Goal: Information Seeking & Learning: Learn about a topic

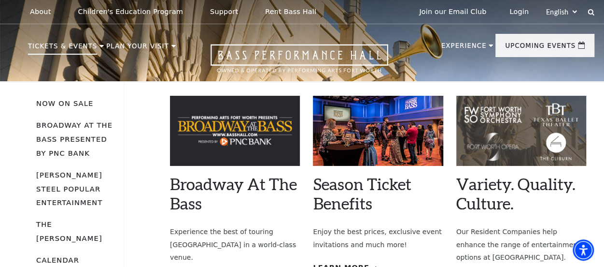
click at [224, 129] on img at bounding box center [235, 131] width 130 height 70
click at [229, 189] on link "Broadway At The Bass" at bounding box center [233, 193] width 127 height 39
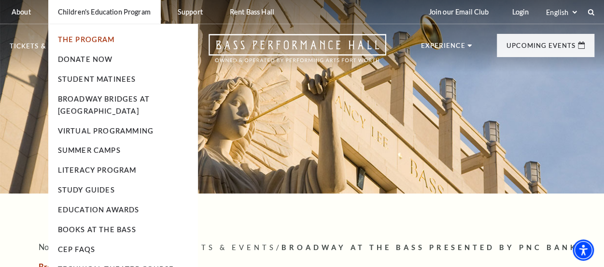
click at [88, 38] on link "The Program" at bounding box center [86, 39] width 57 height 8
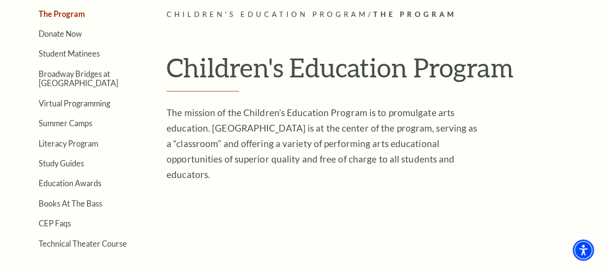
scroll to position [466, 0]
